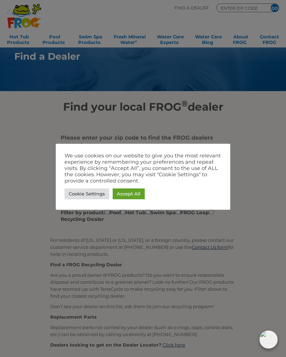
click at [255, 118] on div at bounding box center [143, 178] width 286 height 357
click at [253, 120] on div at bounding box center [143, 178] width 286 height 357
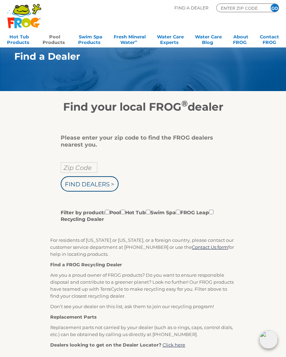
click at [53, 38] on link "Pool Products" at bounding box center [55, 39] width 24 height 14
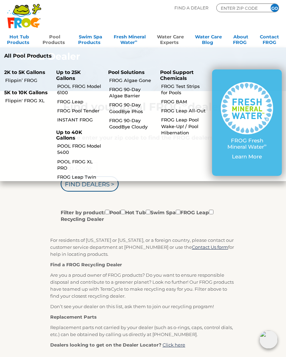
click at [177, 35] on link "Water Care Experts" at bounding box center [170, 39] width 27 height 14
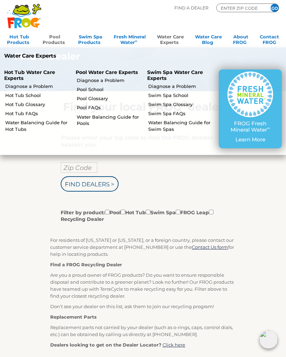
click at [57, 36] on link "Pool Products" at bounding box center [55, 39] width 24 height 14
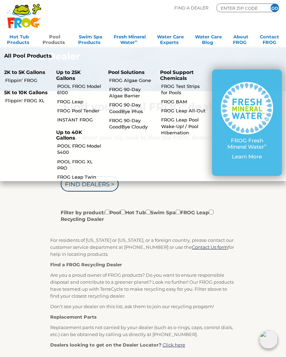
click at [95, 85] on link "POOL FROG Model 6100" at bounding box center [79, 89] width 45 height 13
click at [86, 119] on link "INSTANT FROG" at bounding box center [79, 120] width 45 height 6
